Goal: Navigation & Orientation: Find specific page/section

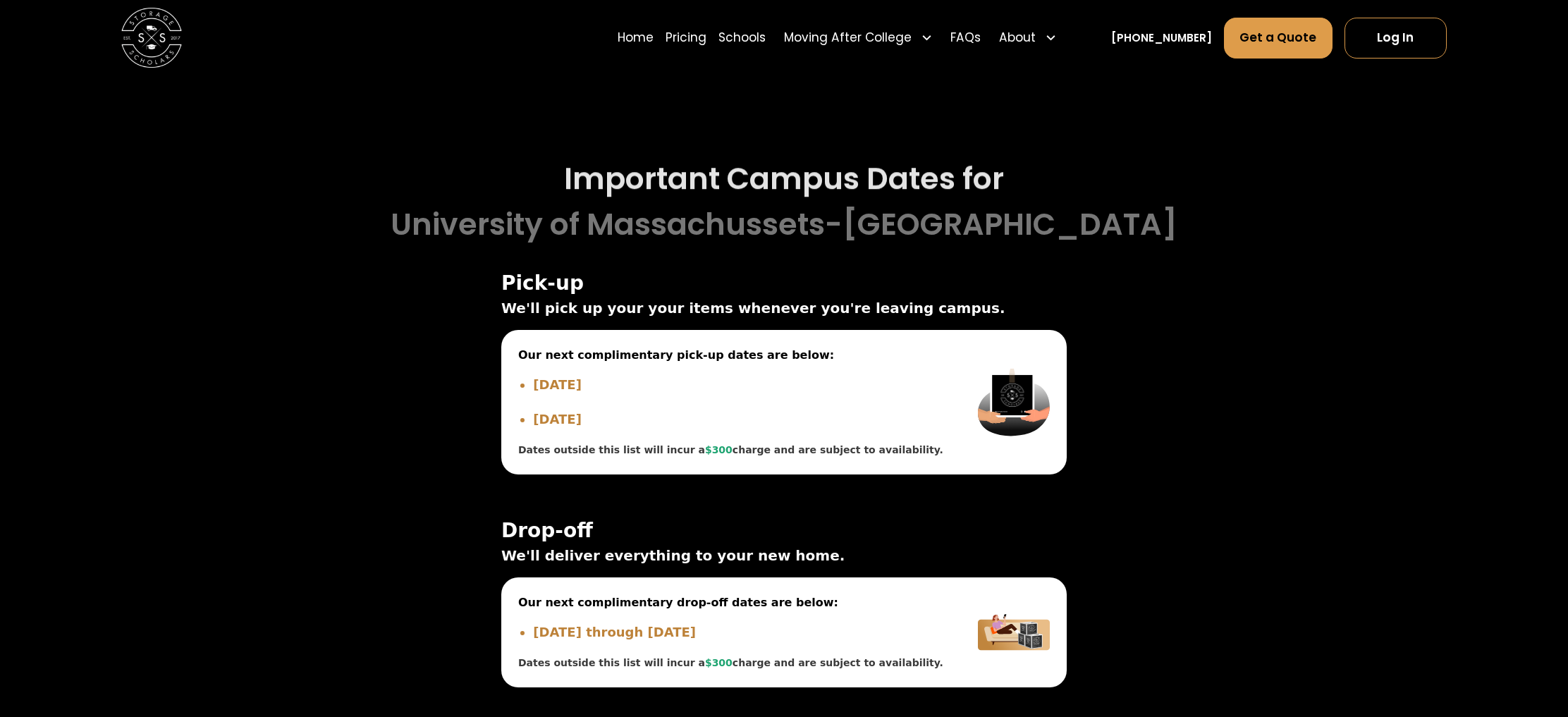
scroll to position [3781, 0]
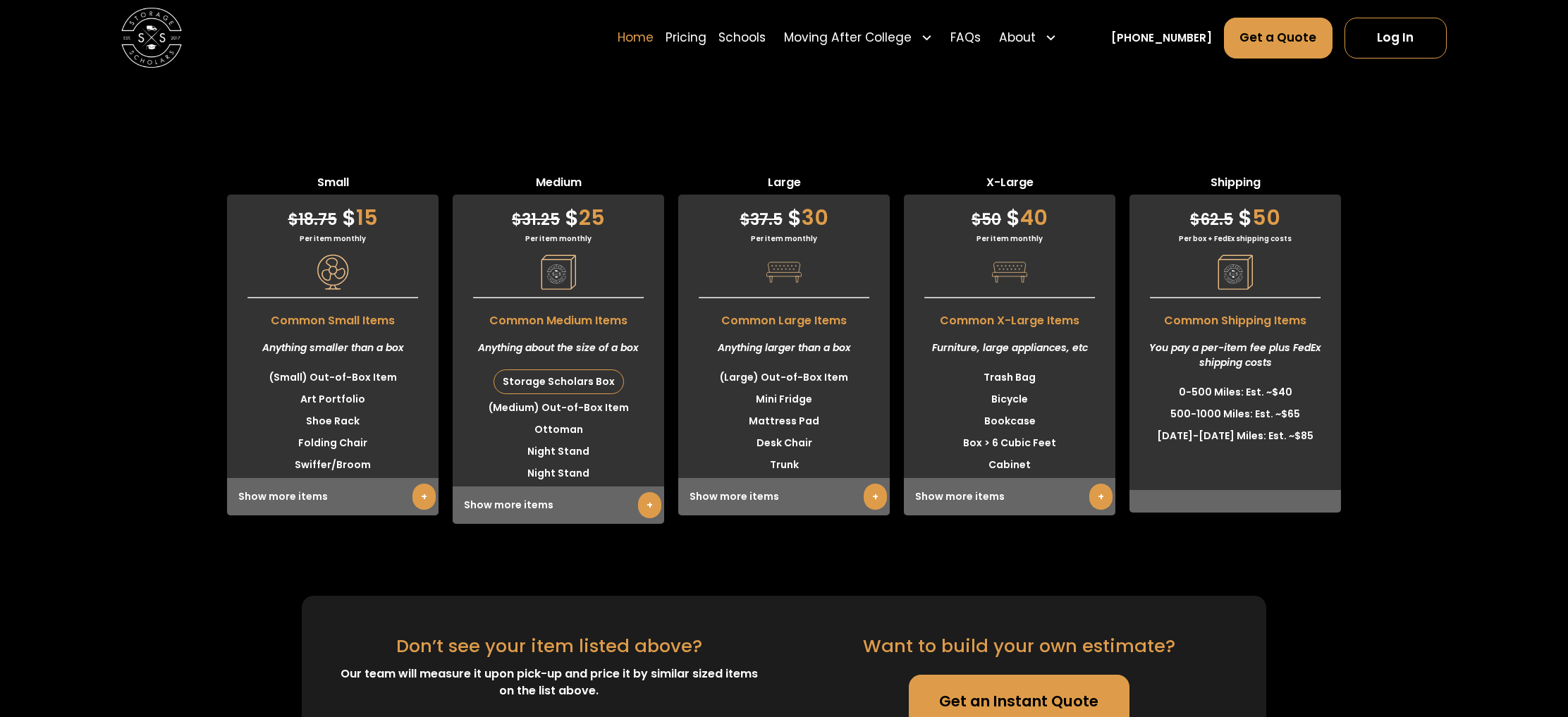
click at [654, 40] on link "Home" at bounding box center [636, 38] width 36 height 42
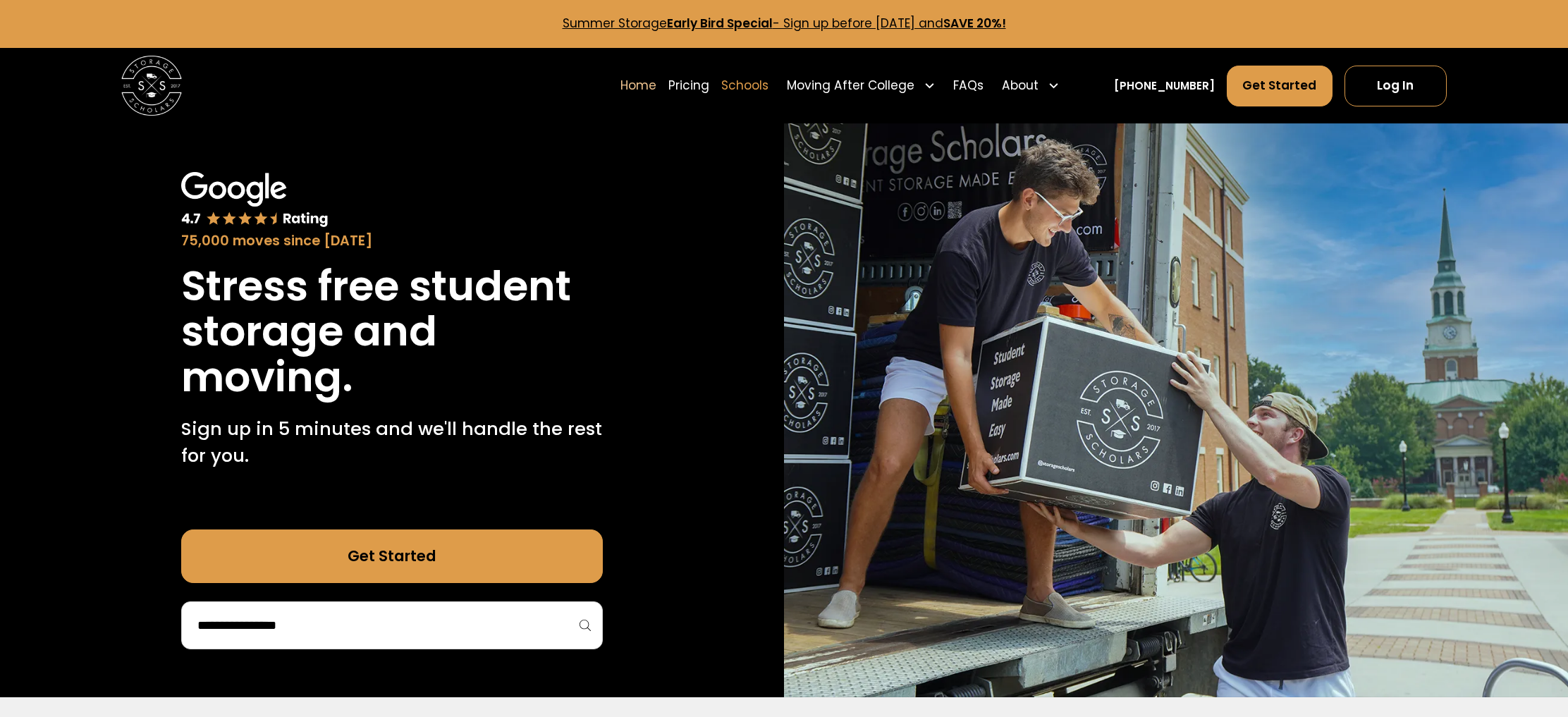
click at [768, 89] on link "Schools" at bounding box center [745, 86] width 47 height 42
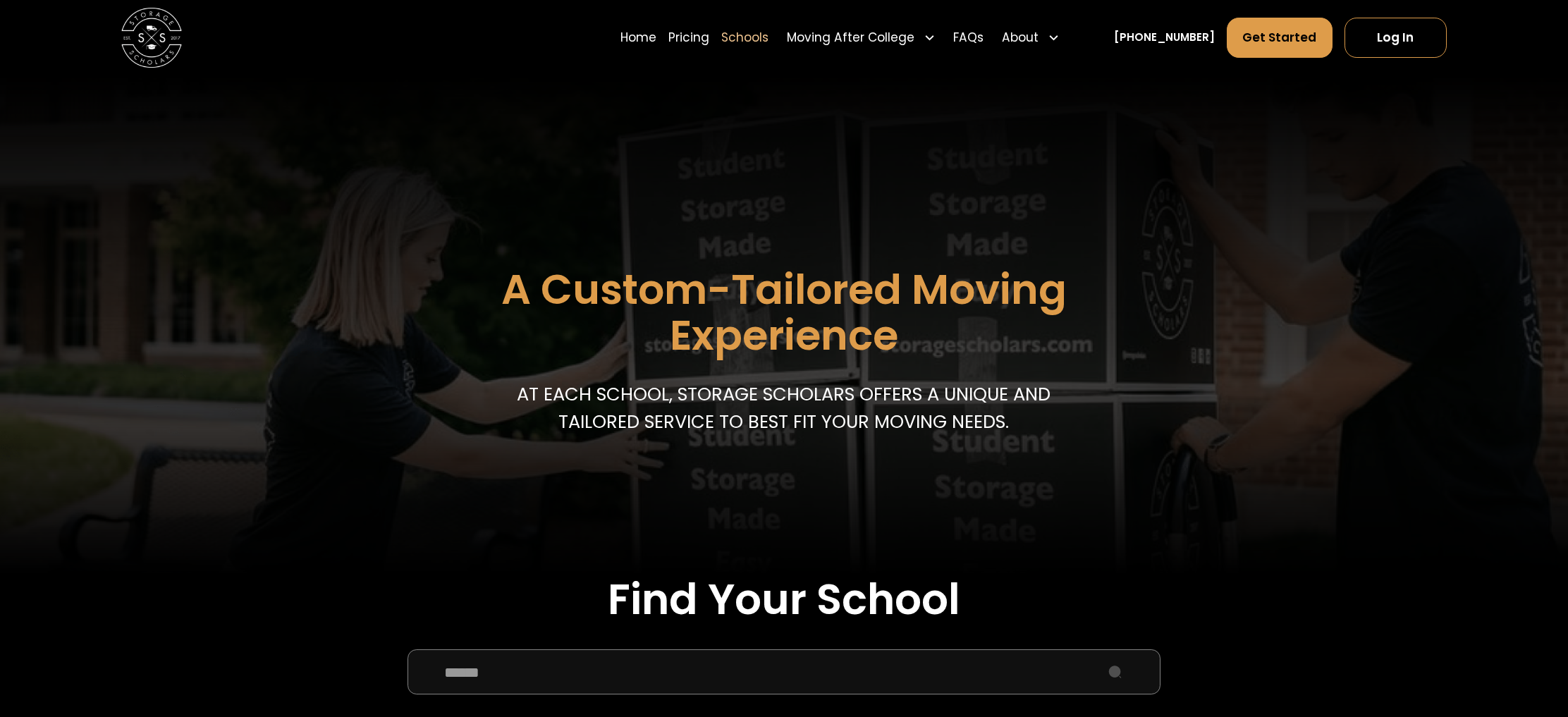
click at [544, 675] on input "School Select Form" at bounding box center [784, 672] width 753 height 45
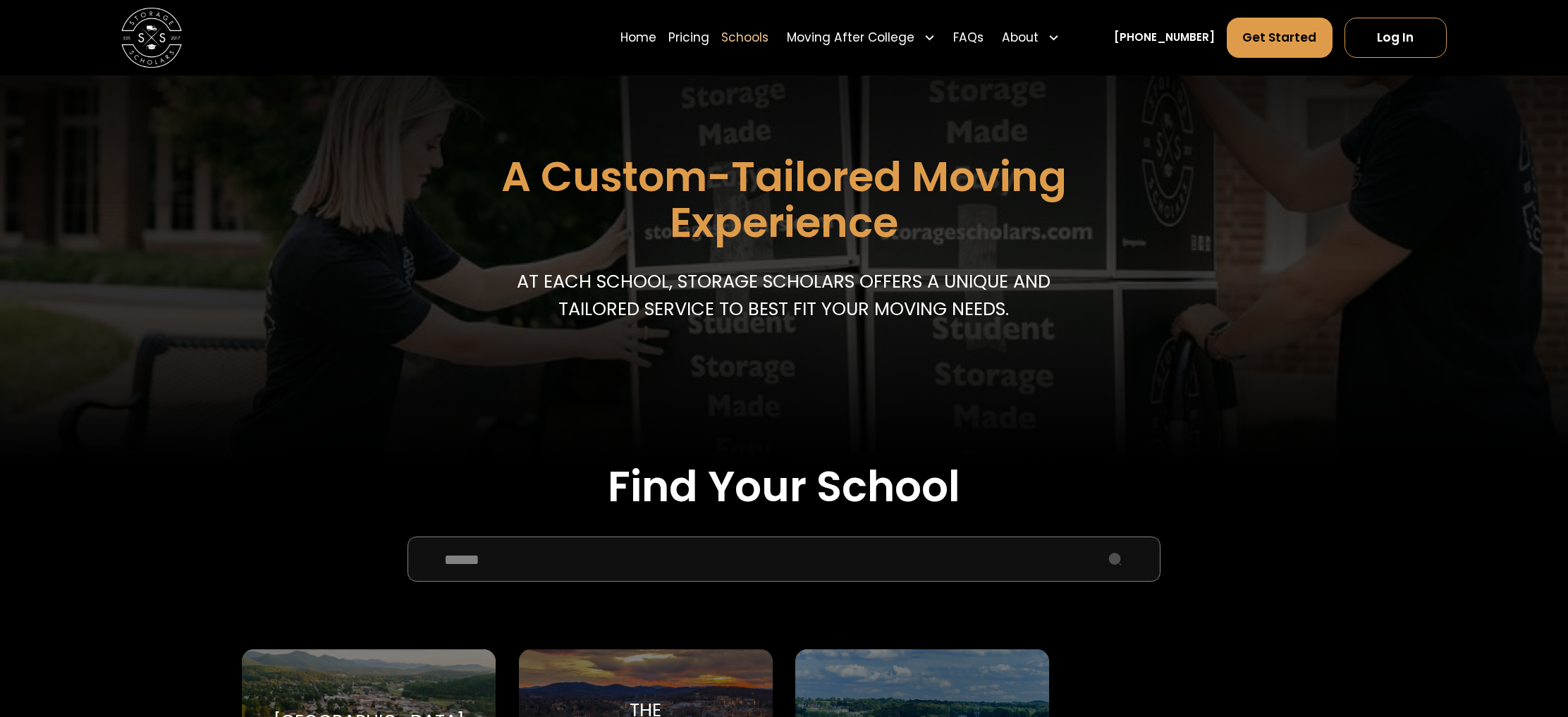
scroll to position [120, 0]
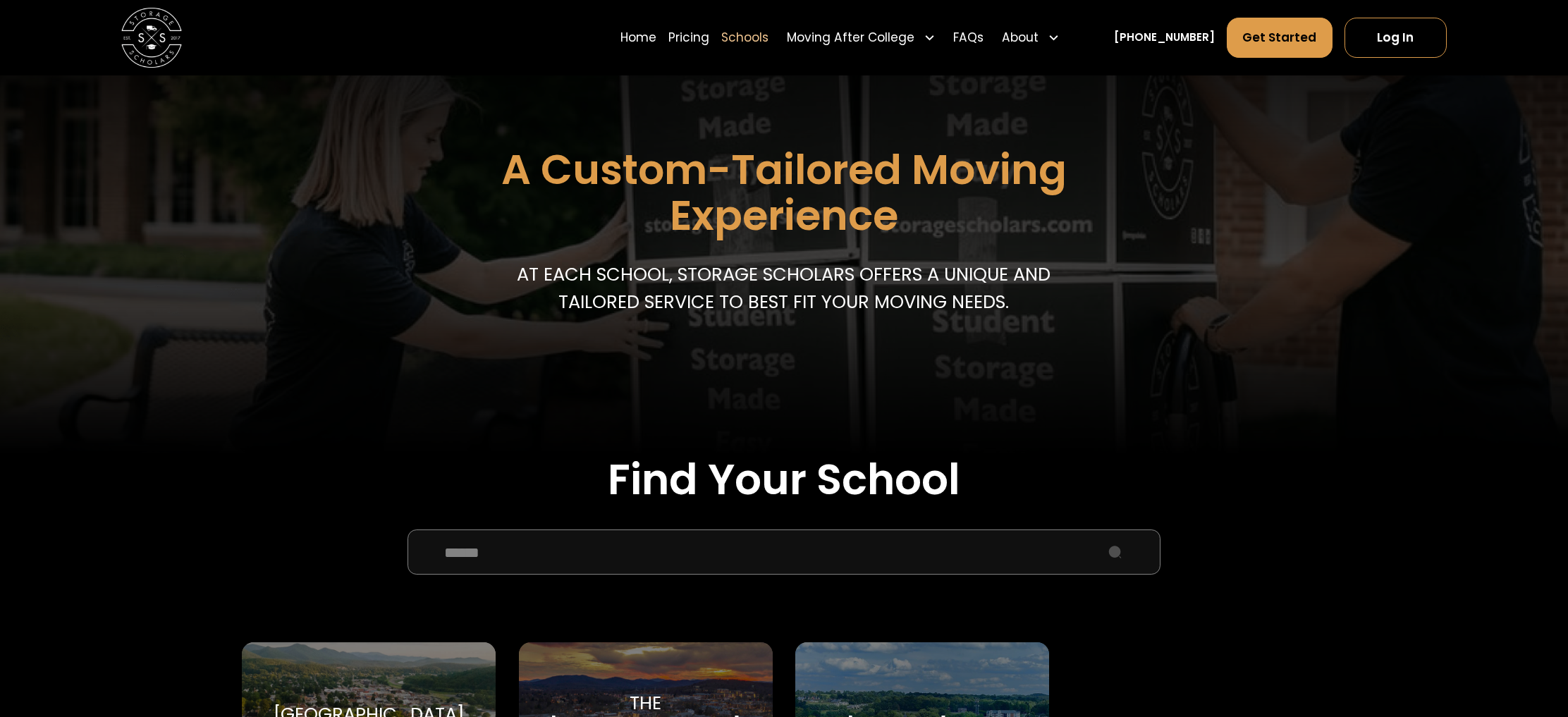
drag, startPoint x: 503, startPoint y: 556, endPoint x: 310, endPoint y: 542, distance: 193.5
click at [316, 543] on form "****** Southern Virginia University Southern Virginia University The University…" at bounding box center [784, 686] width 1085 height 315
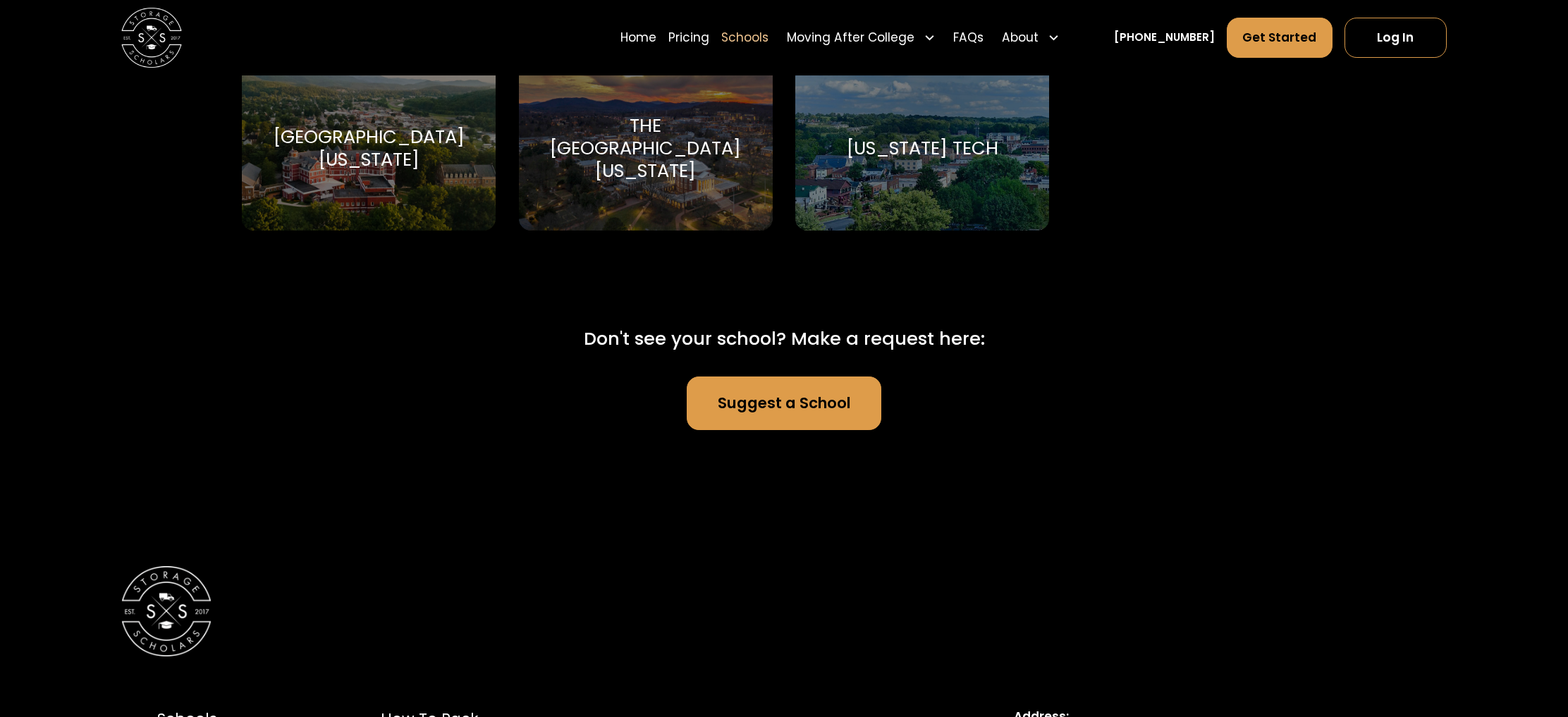
scroll to position [681, 0]
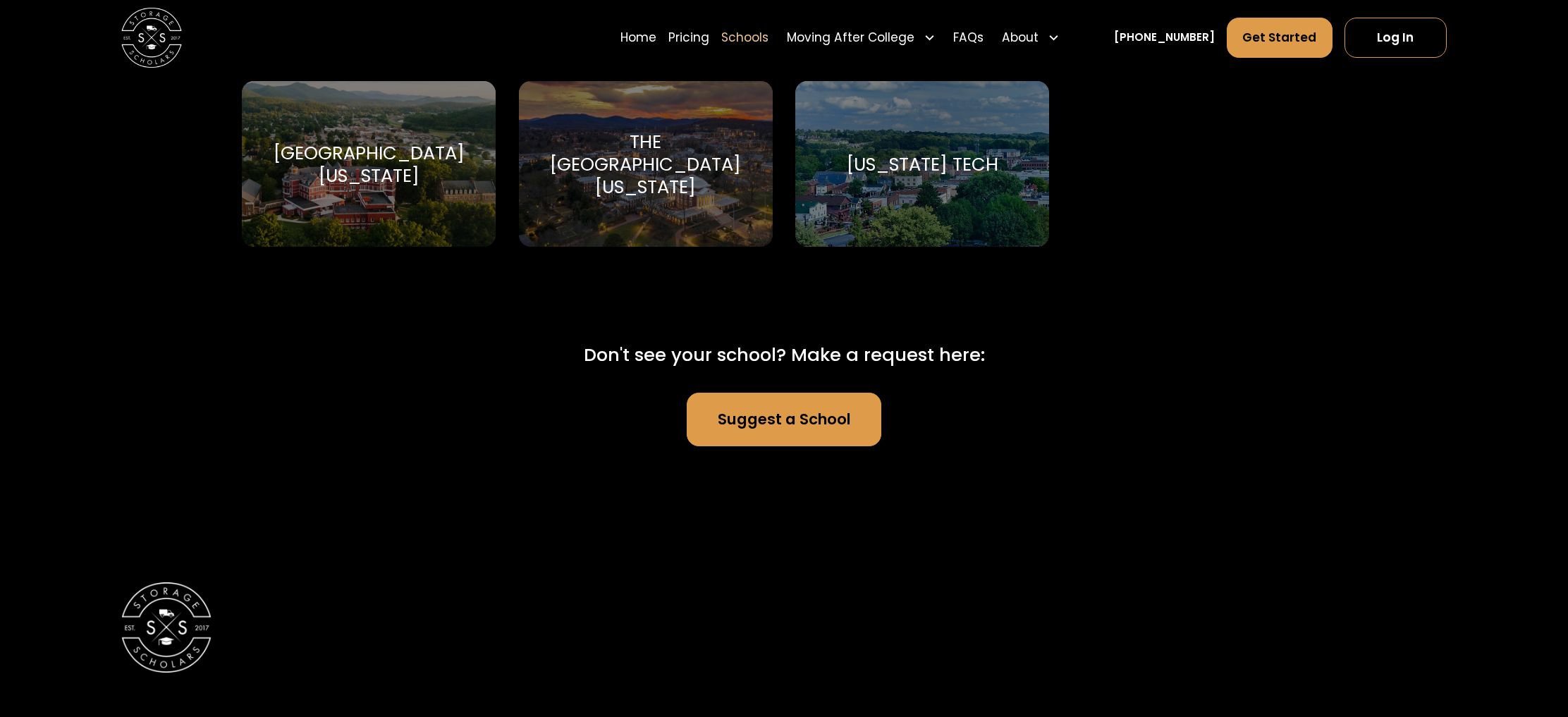
type input "******"
click at [686, 167] on div "The University of Virginia" at bounding box center [646, 164] width 218 height 68
click at [957, 163] on div "Virginia Tech" at bounding box center [922, 164] width 151 height 23
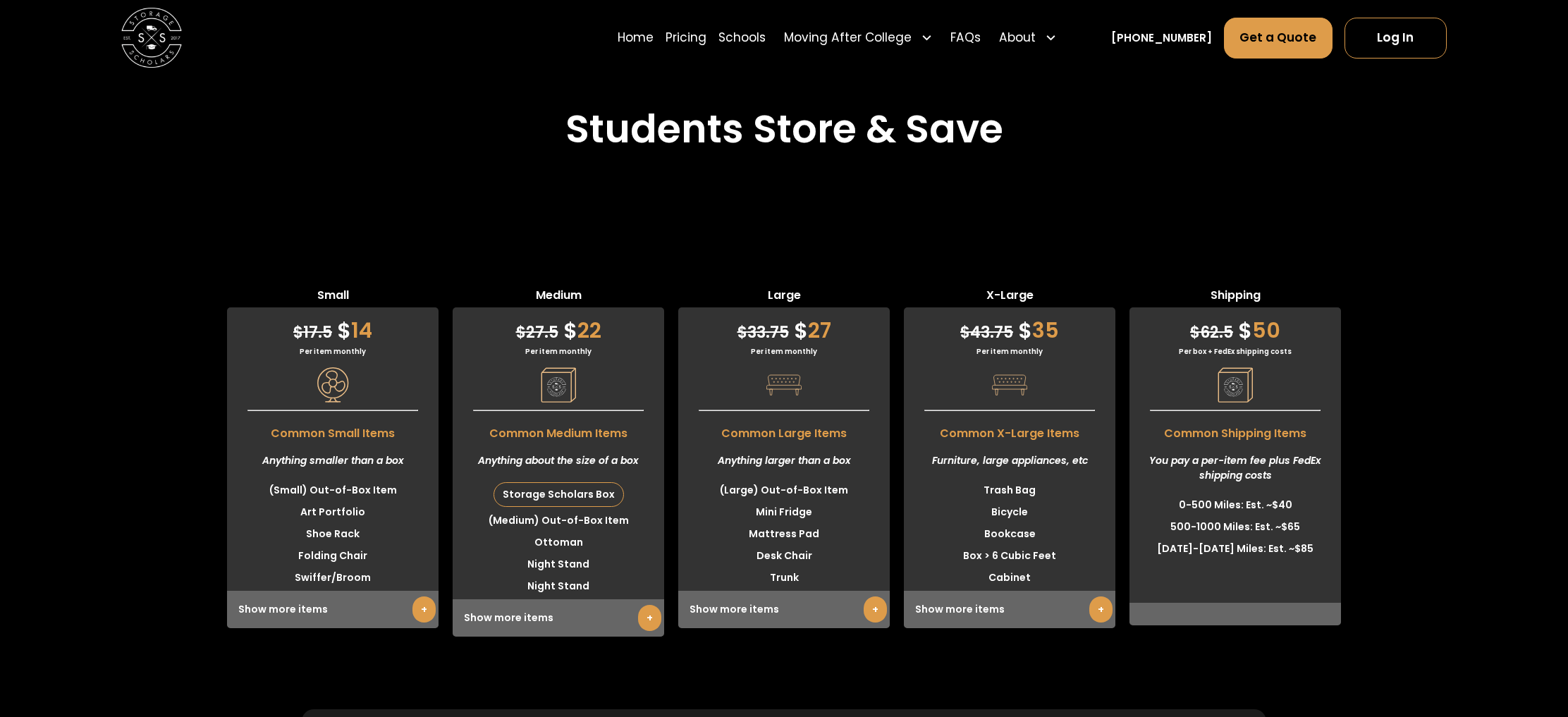
scroll to position [3665, 0]
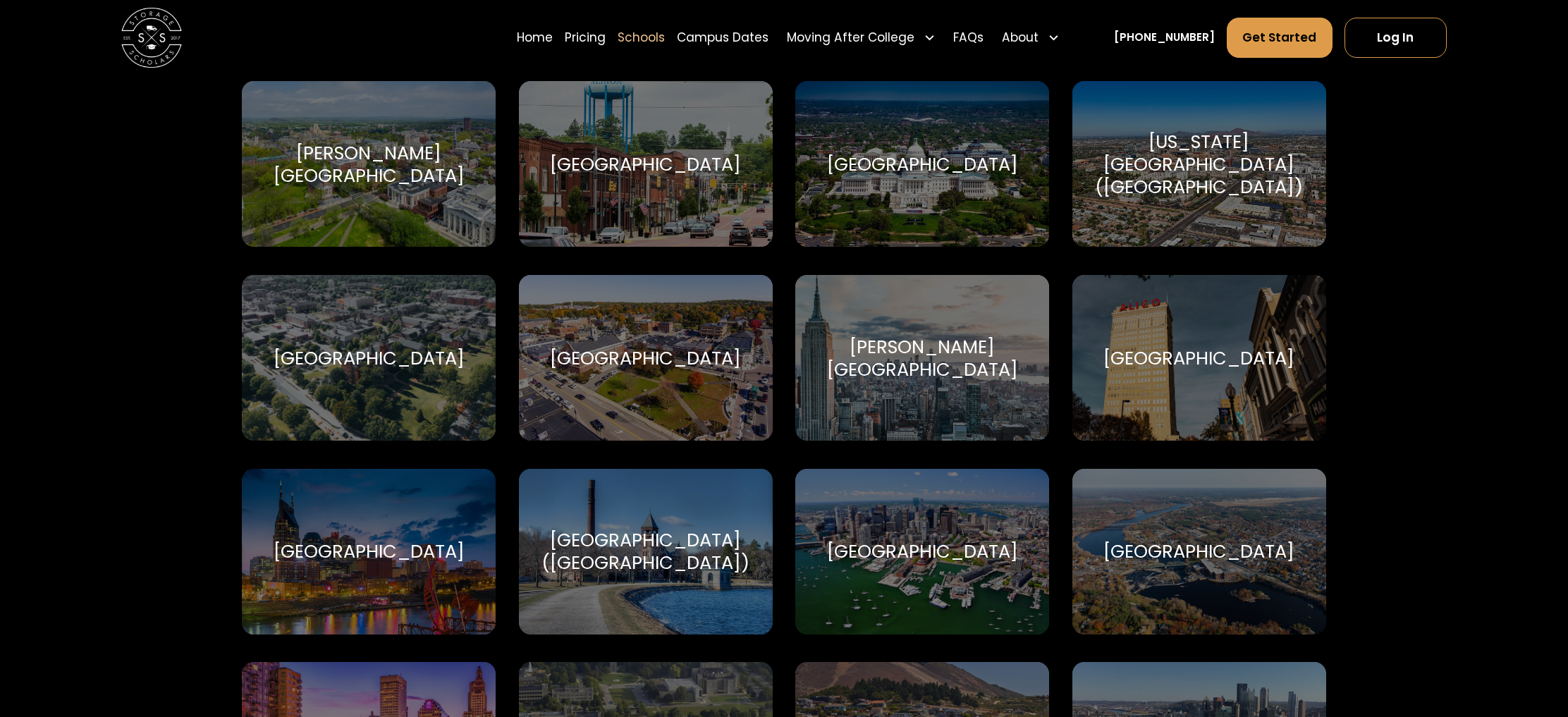
click at [718, 354] on div "[GEOGRAPHIC_DATA]" at bounding box center [646, 358] width 191 height 23
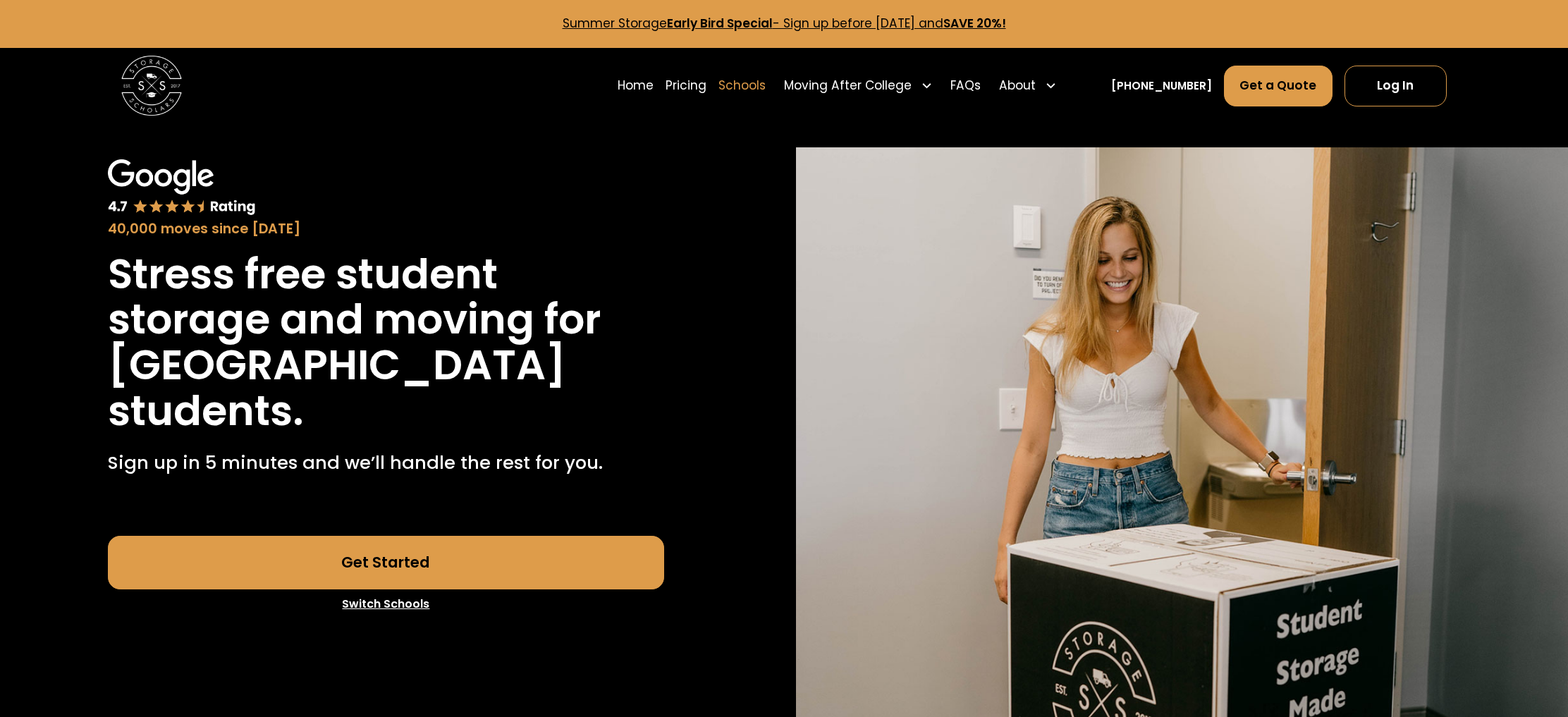
click at [753, 81] on link "Schools" at bounding box center [742, 86] width 47 height 42
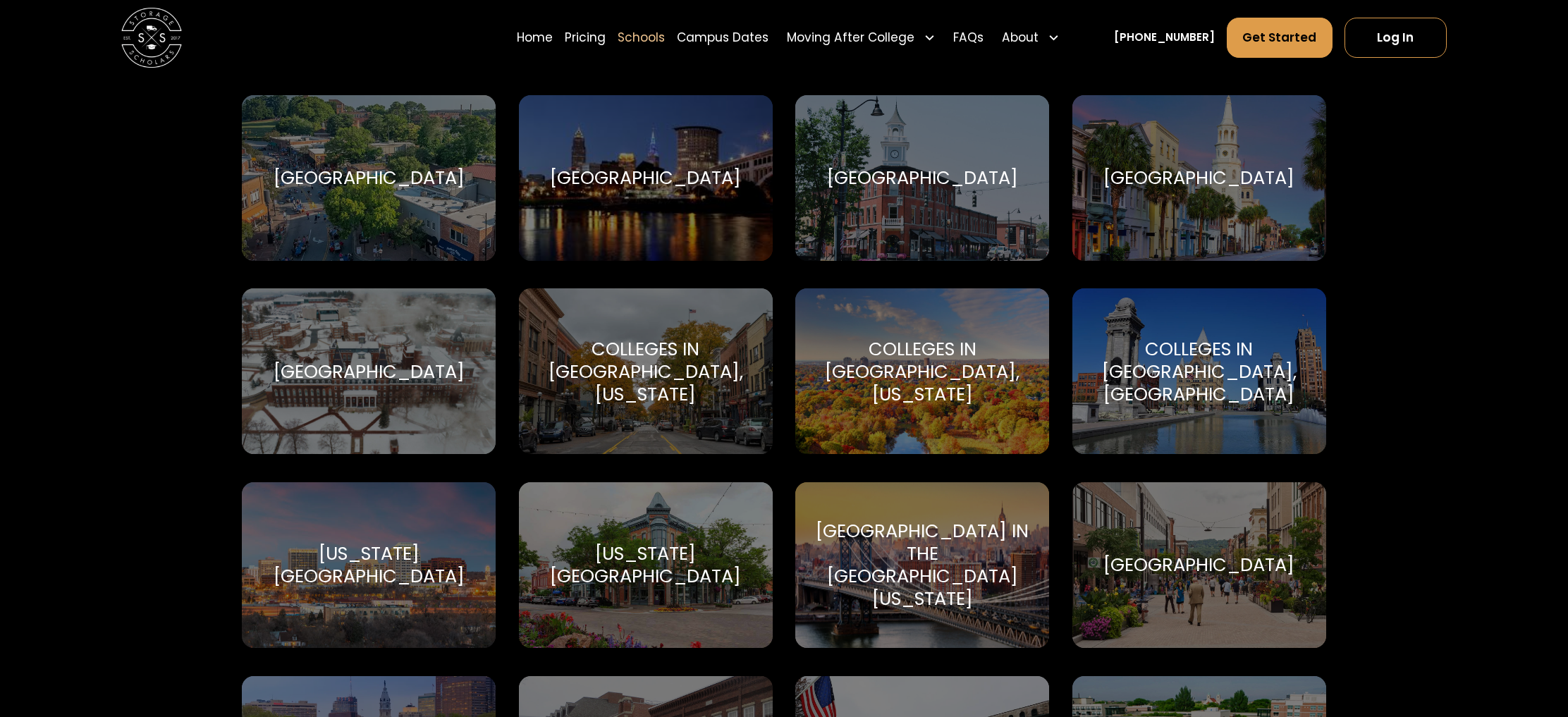
scroll to position [1799, 0]
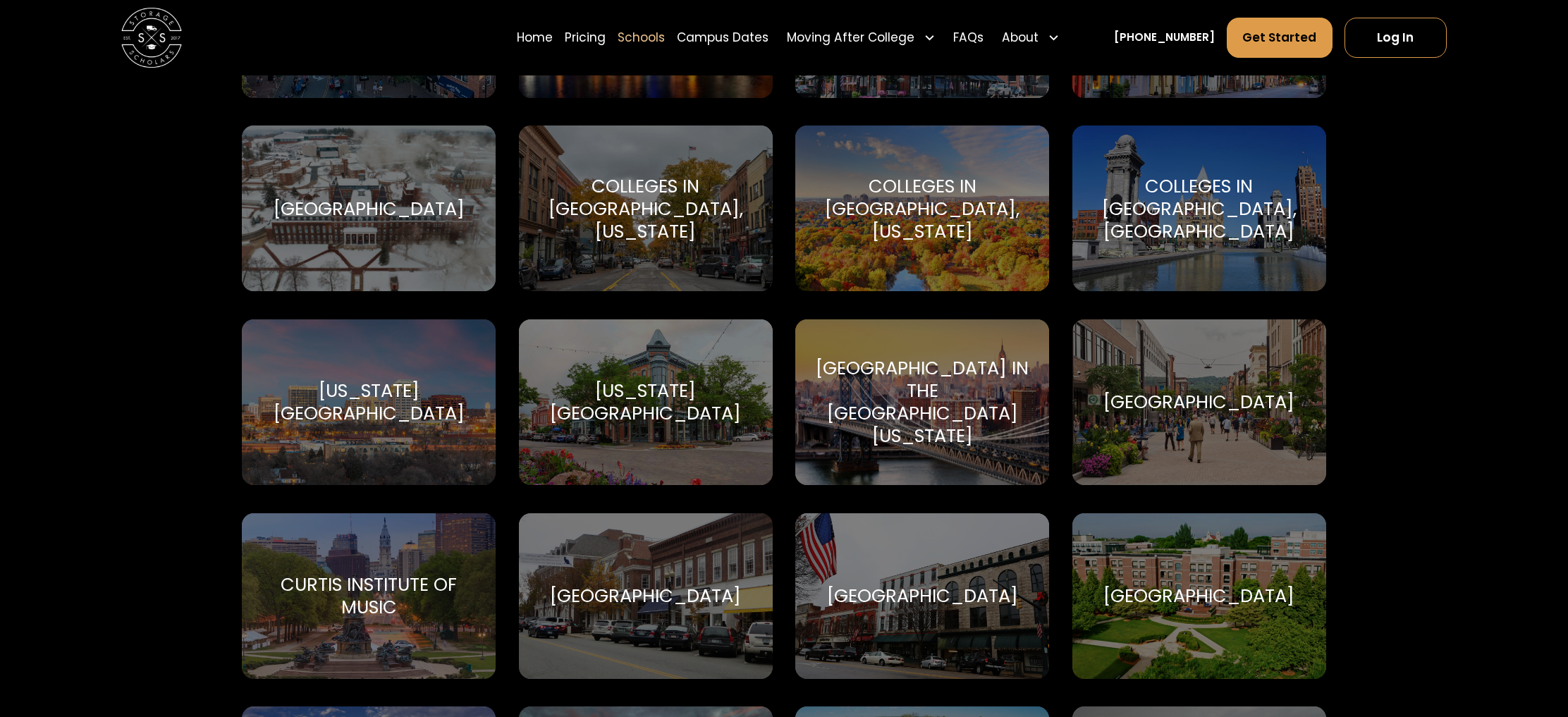
click at [1218, 413] on div "Cornell University Cornell University" at bounding box center [1200, 402] width 254 height 166
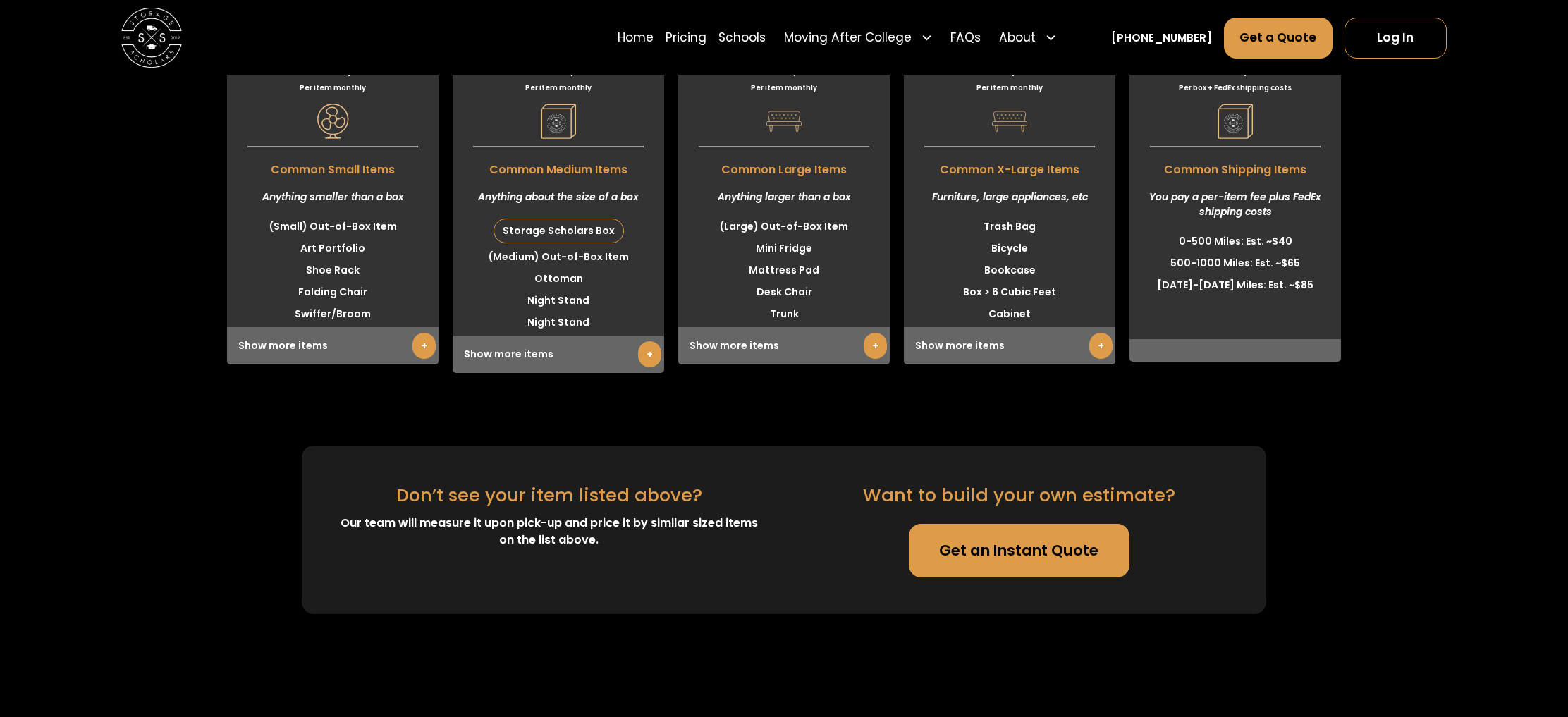
scroll to position [3831, 0]
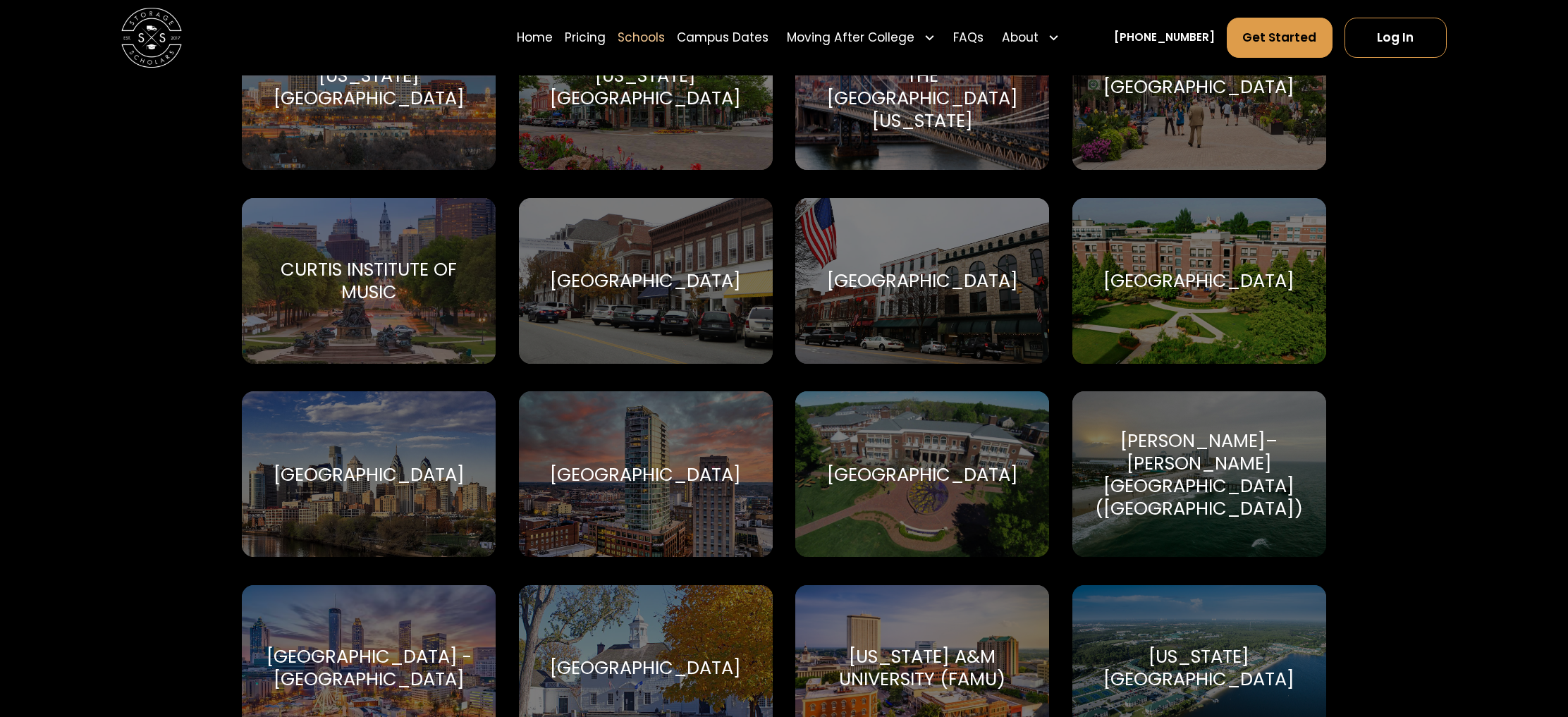
scroll to position [2115, 0]
click at [422, 115] on div "[US_STATE][GEOGRAPHIC_DATA]" at bounding box center [369, 87] width 254 height 166
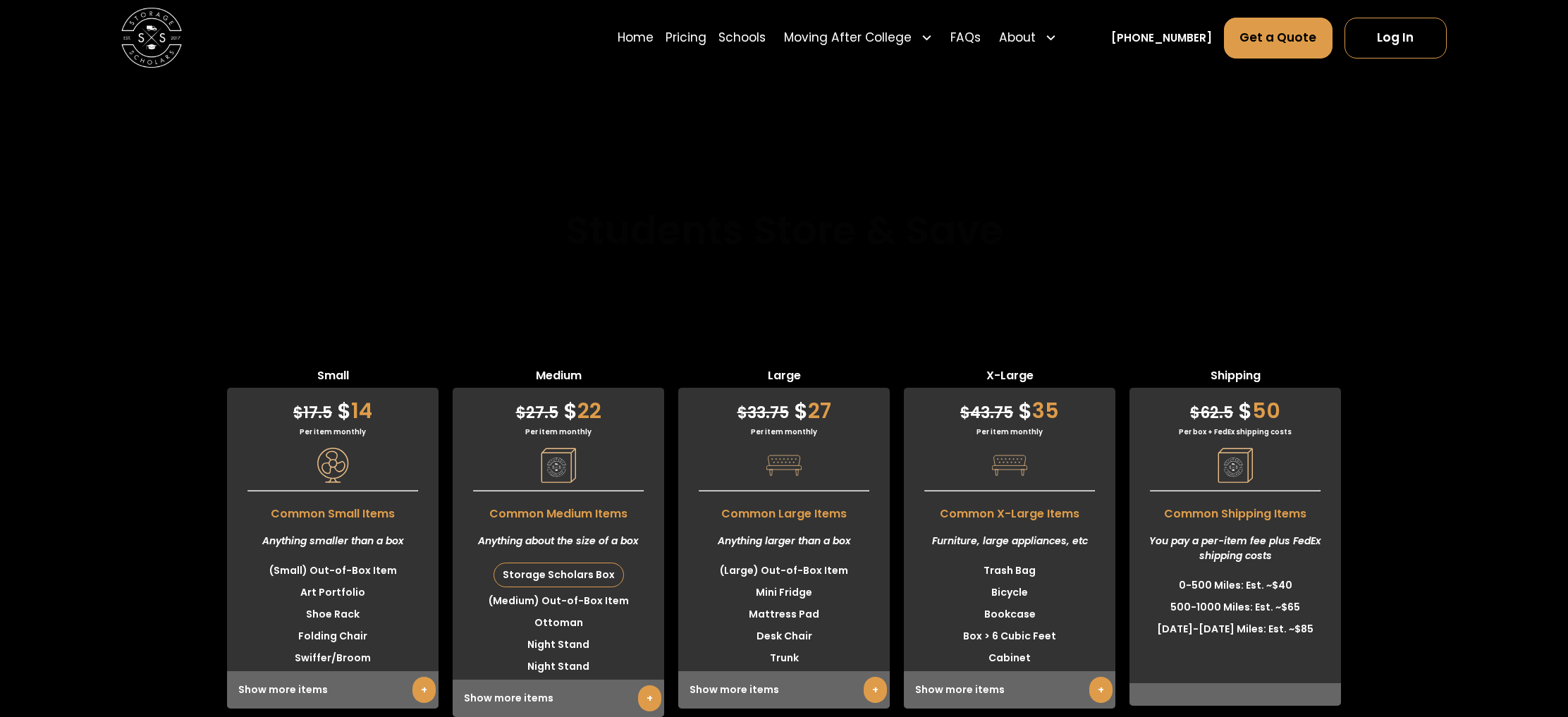
scroll to position [3557, 0]
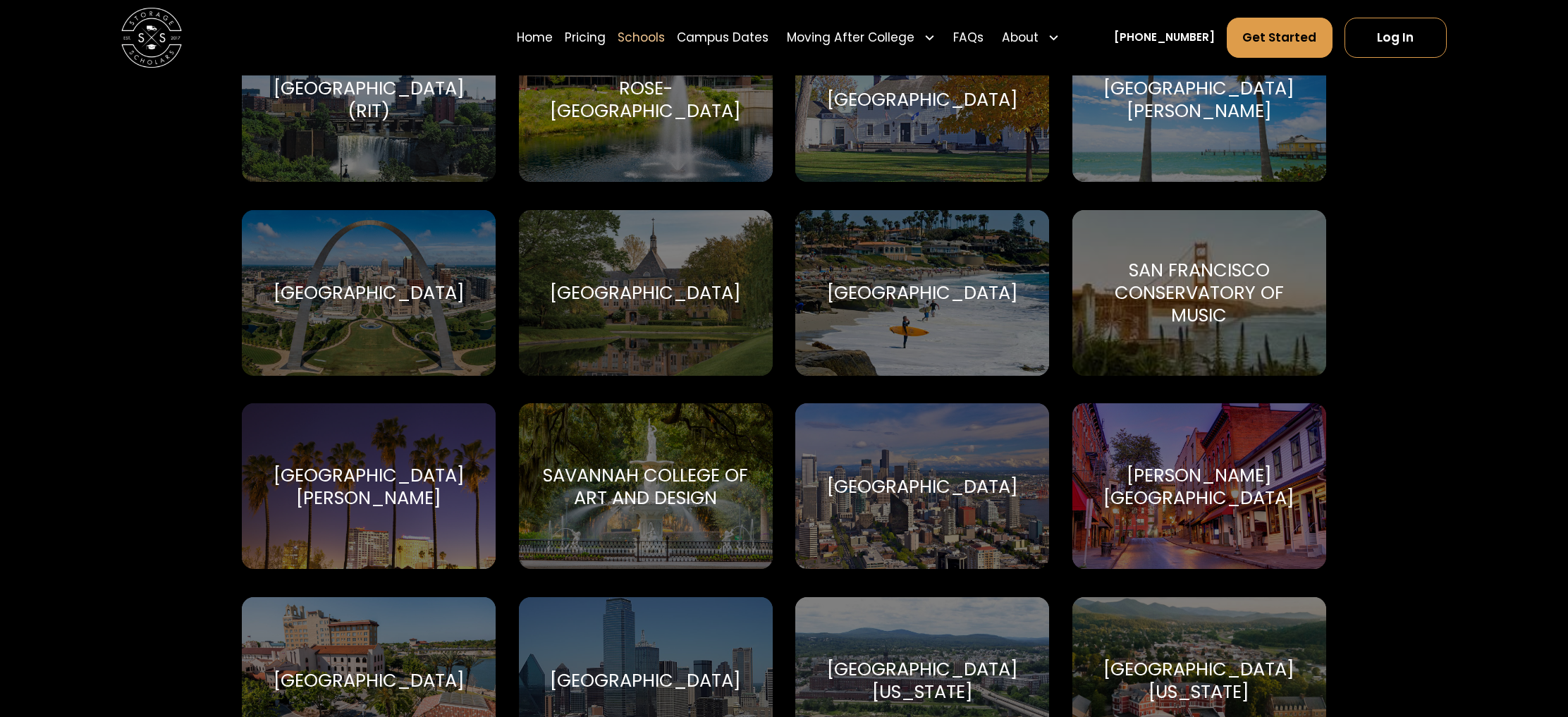
scroll to position [5199, 0]
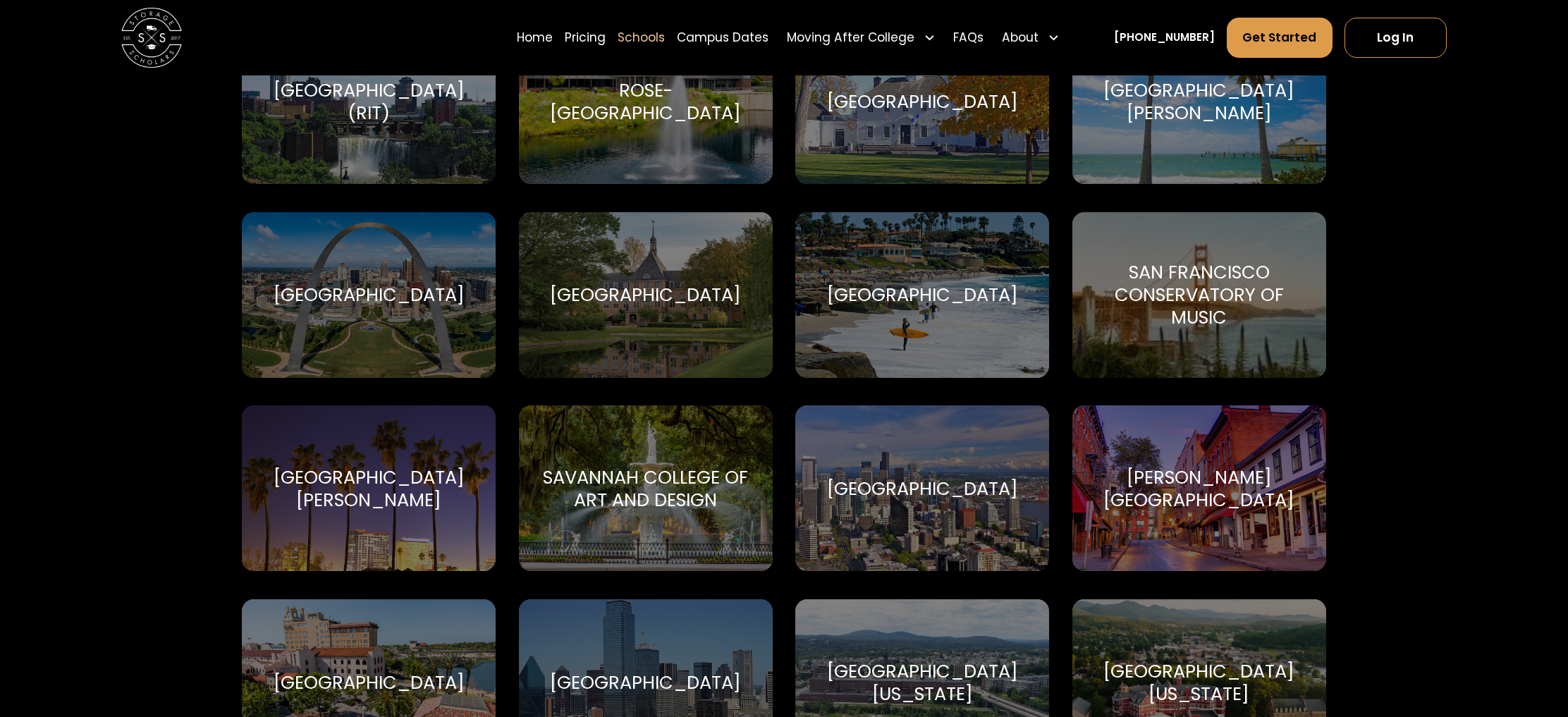
click at [942, 290] on div "[GEOGRAPHIC_DATA]" at bounding box center [922, 294] width 191 height 23
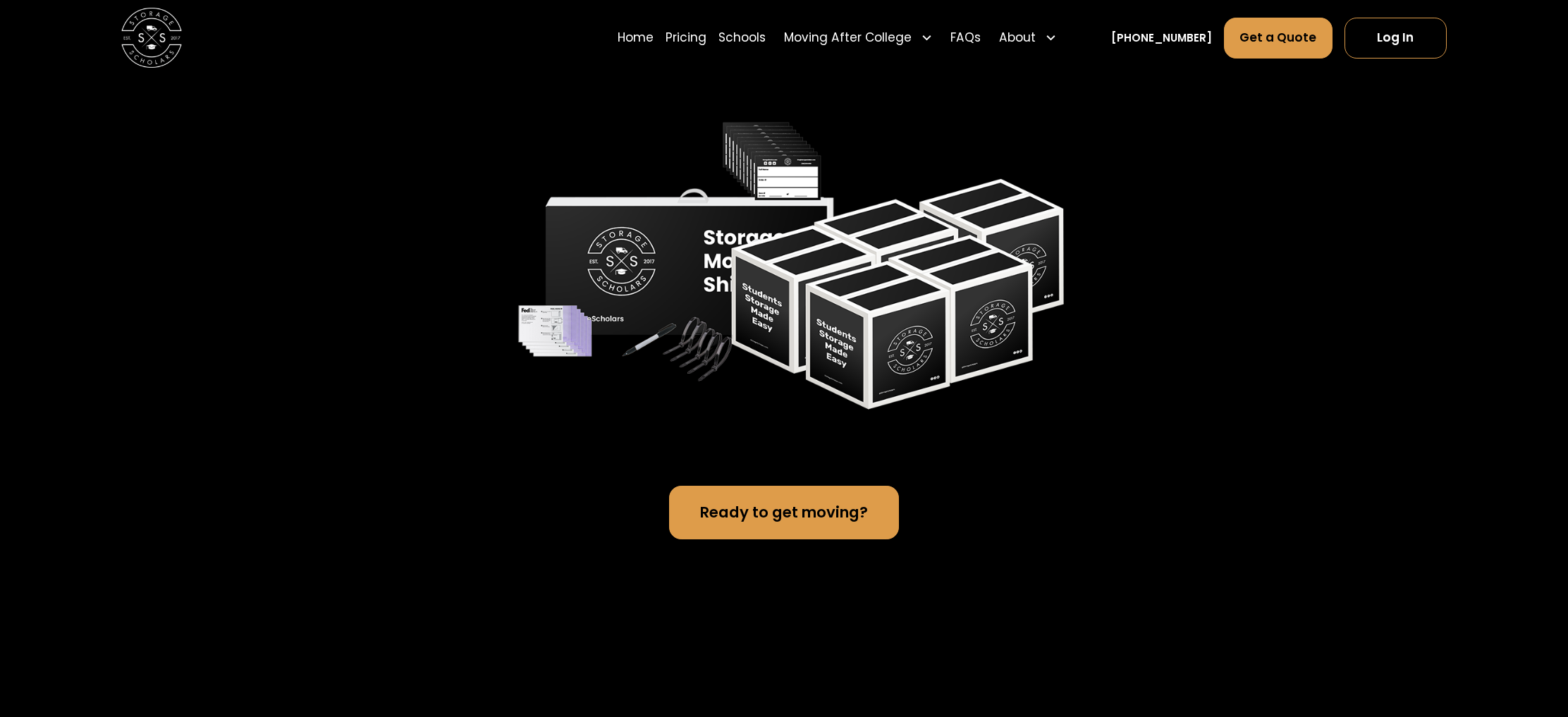
scroll to position [3393, 0]
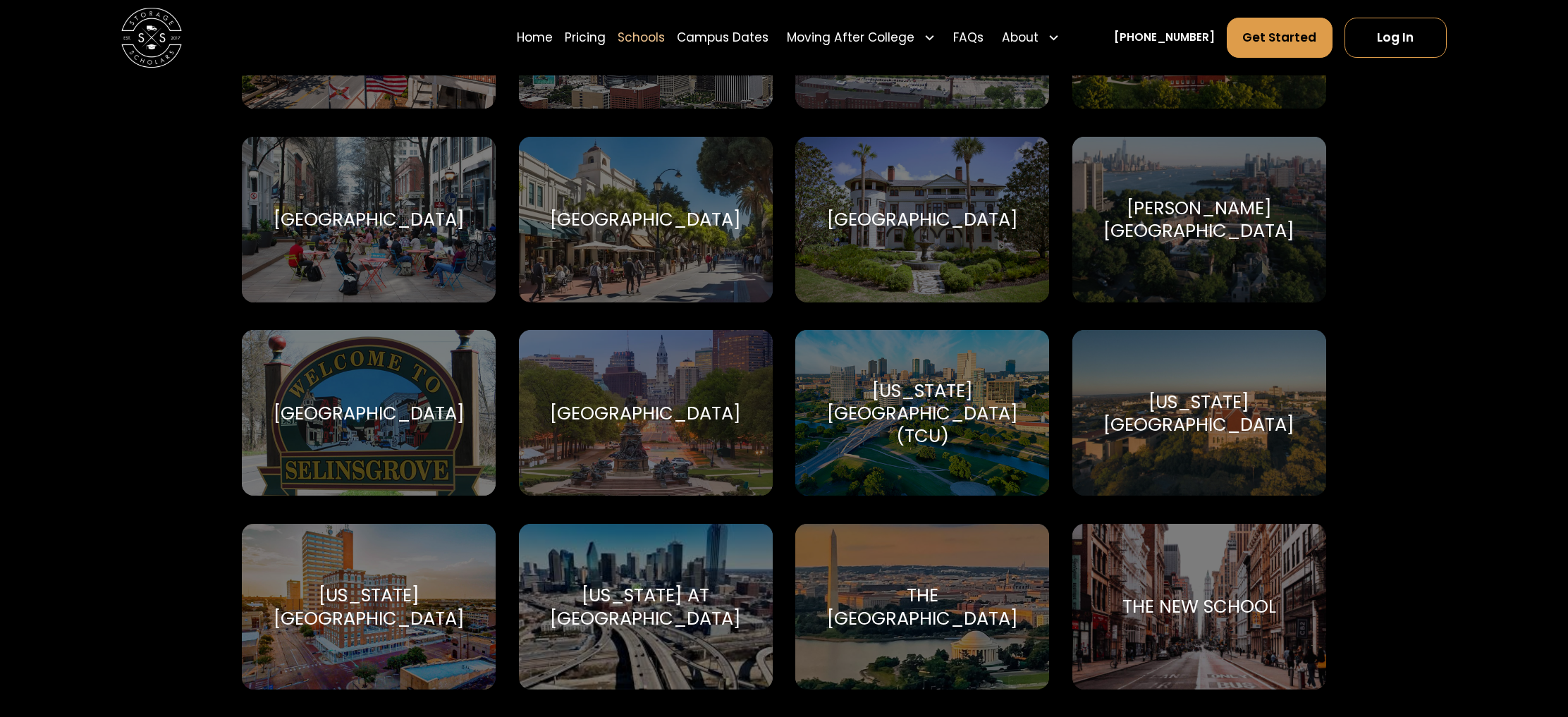
scroll to position [5858, 0]
click at [422, 207] on div "[GEOGRAPHIC_DATA]" at bounding box center [369, 217] width 191 height 23
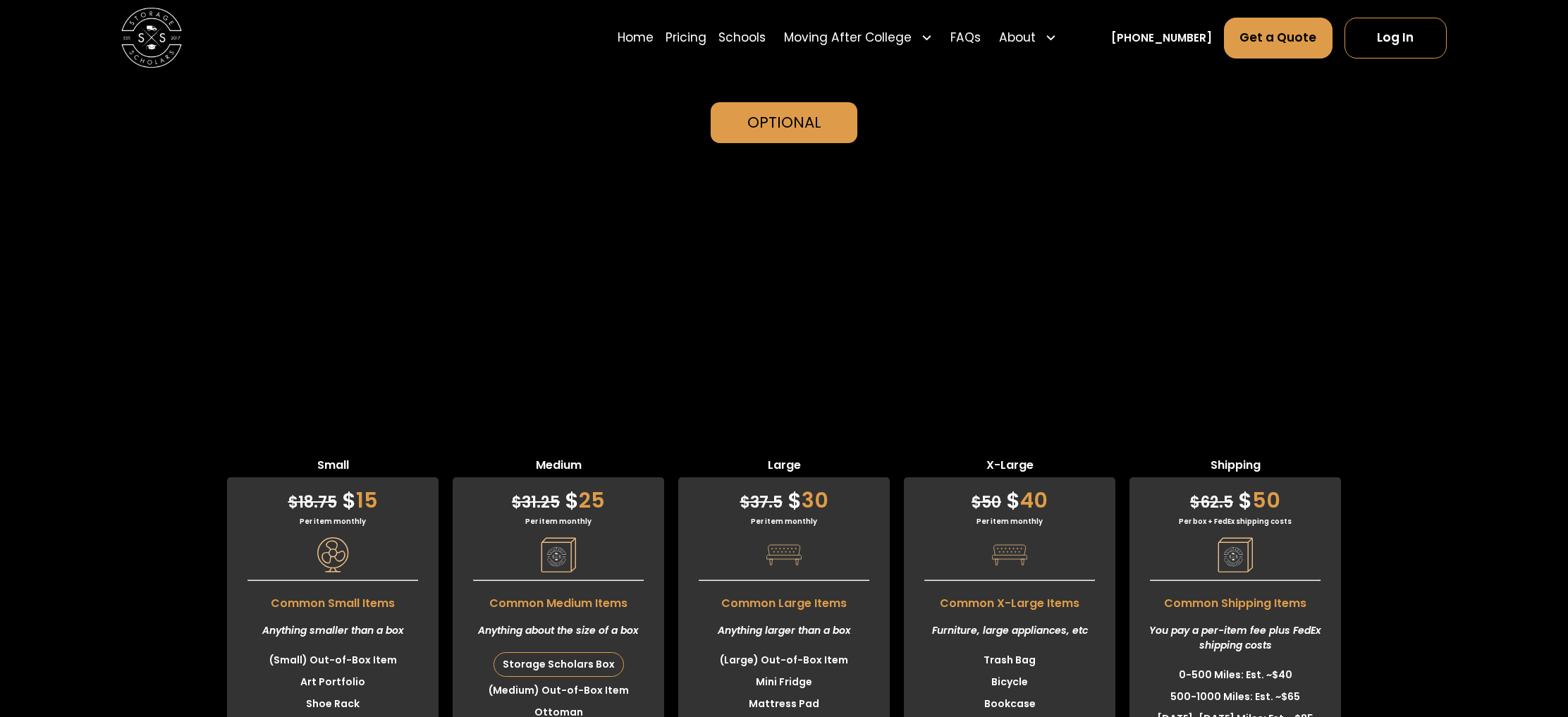
scroll to position [3534, 0]
